Goal: Task Accomplishment & Management: Complete application form

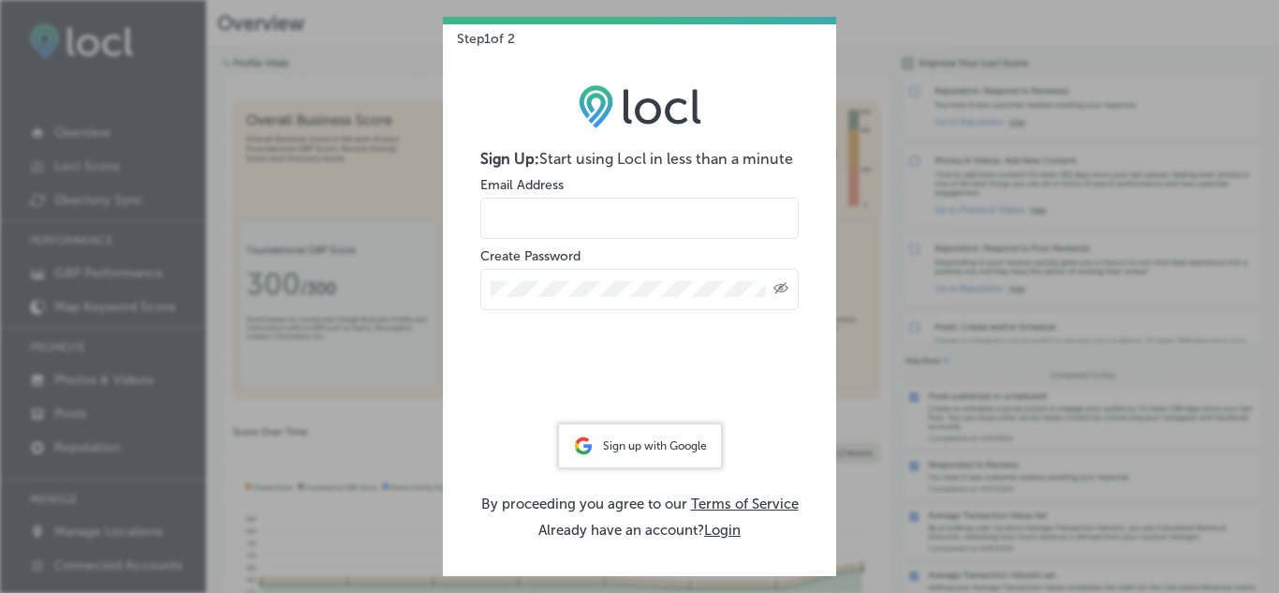
click at [901, 123] on div "Step 1 of 2 Sign Up: Start using Locl in less than a minute Email Address Creat…" at bounding box center [639, 296] width 1279 height 593
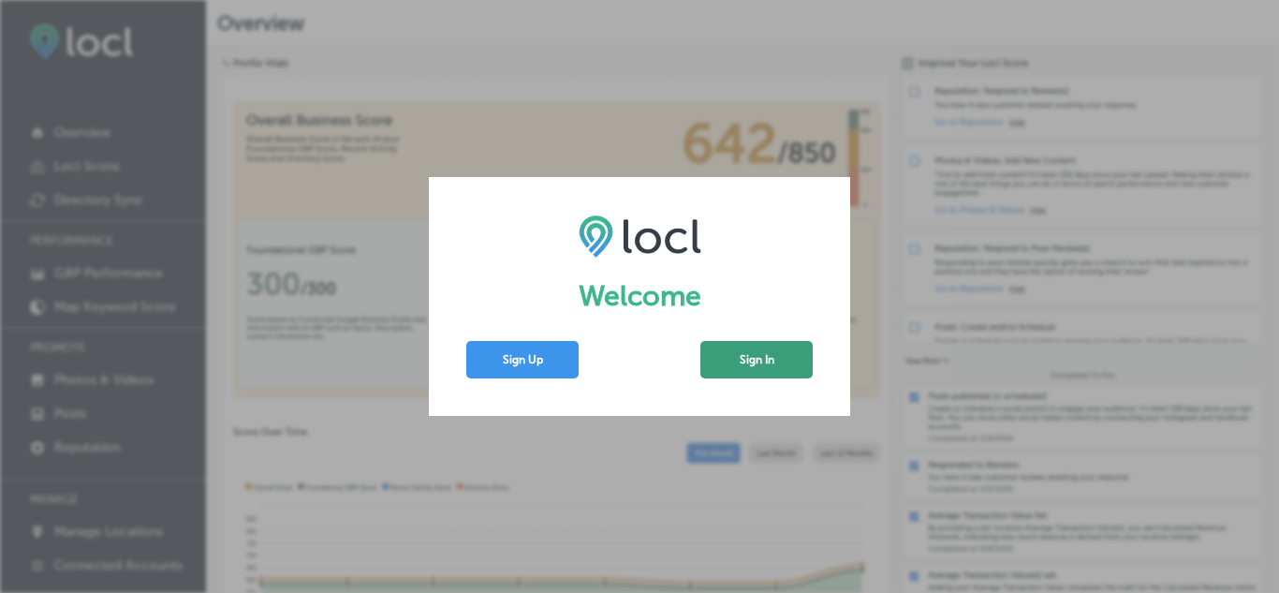
click at [749, 355] on button "Sign In" at bounding box center [757, 359] width 112 height 37
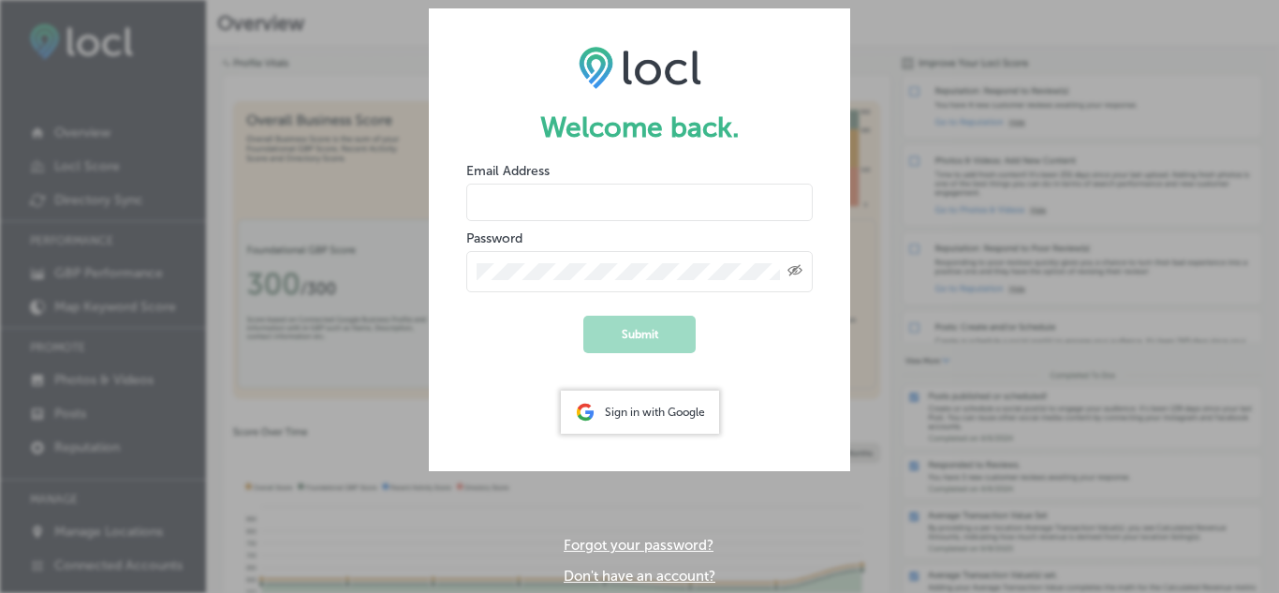
click at [657, 202] on input "email" at bounding box center [639, 202] width 347 height 37
